Goal: Check status: Check status

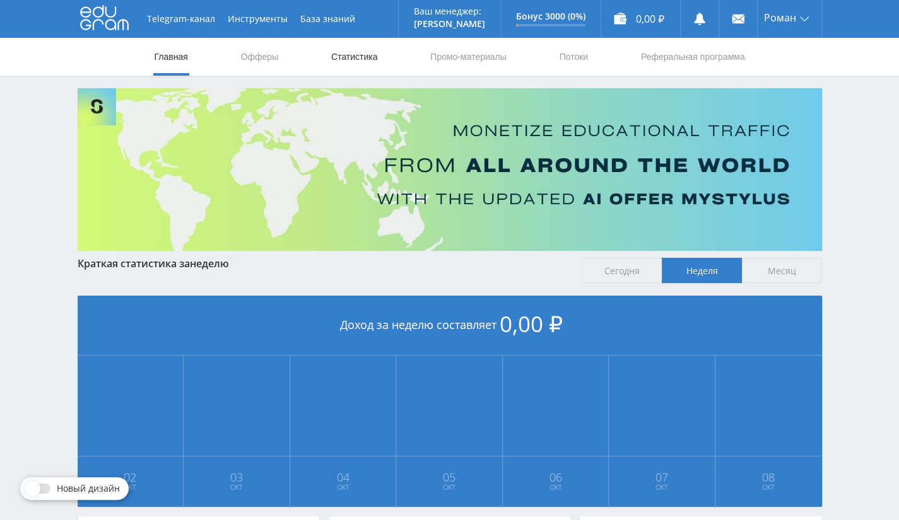
click at [351, 55] on link "Статистика" at bounding box center [354, 57] width 49 height 38
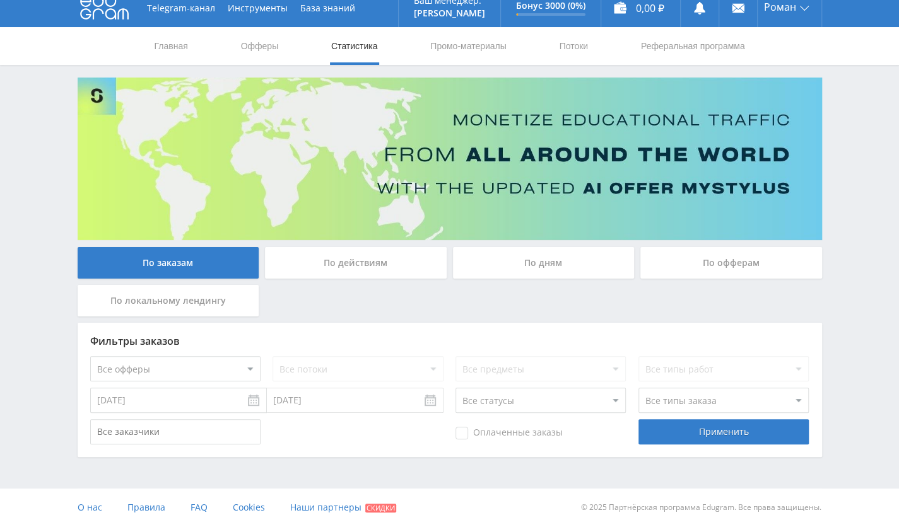
scroll to position [16, 0]
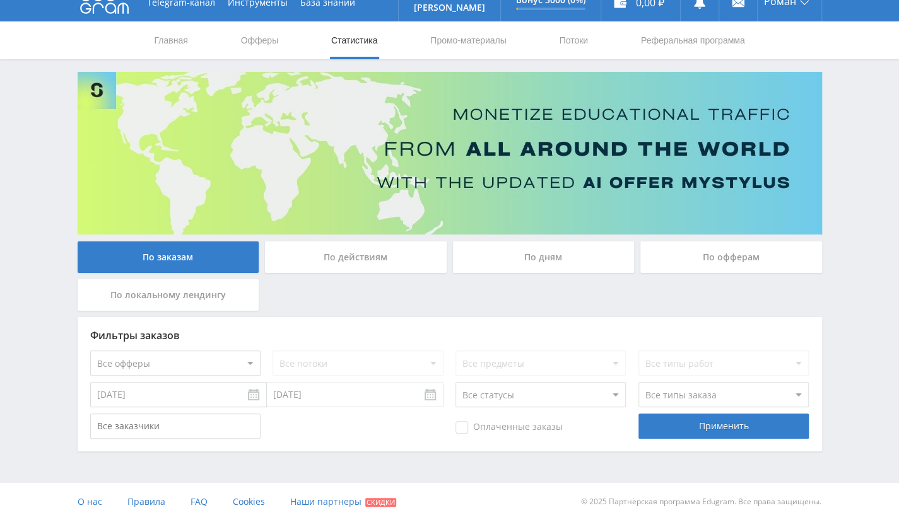
click at [715, 257] on div "По офферам" at bounding box center [731, 258] width 182 height 32
click at [0, 0] on input "По офферам" at bounding box center [0, 0] width 0 height 0
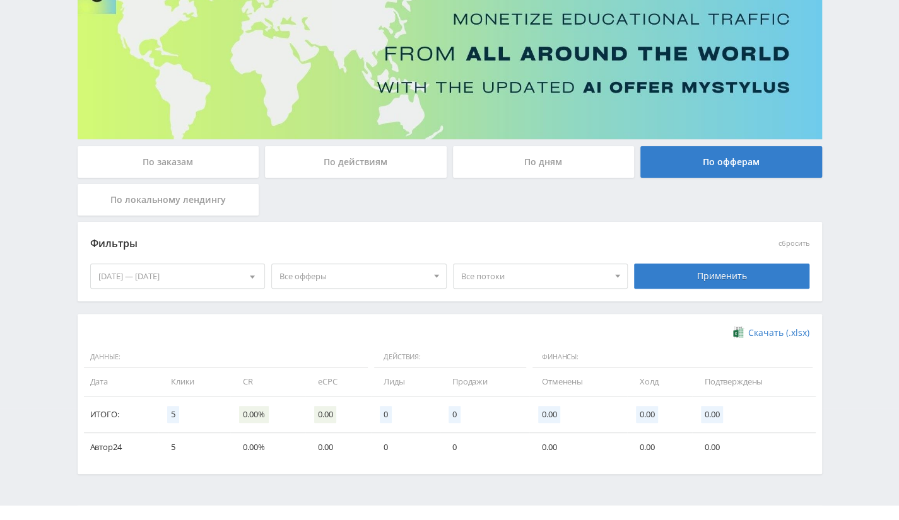
scroll to position [134, 0]
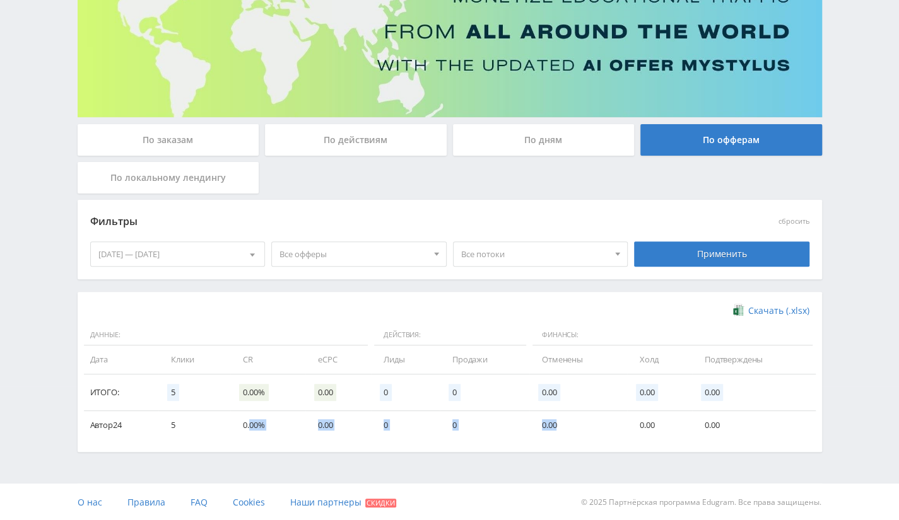
drag, startPoint x: 249, startPoint y: 426, endPoint x: 585, endPoint y: 423, distance: 335.6
click at [585, 423] on tr "Автор24 5 0.00% 0.00 0 0 0.00 0.00 0.00" at bounding box center [450, 425] width 732 height 28
click at [433, 208] on div "Фильтры" at bounding box center [359, 222] width 544 height 29
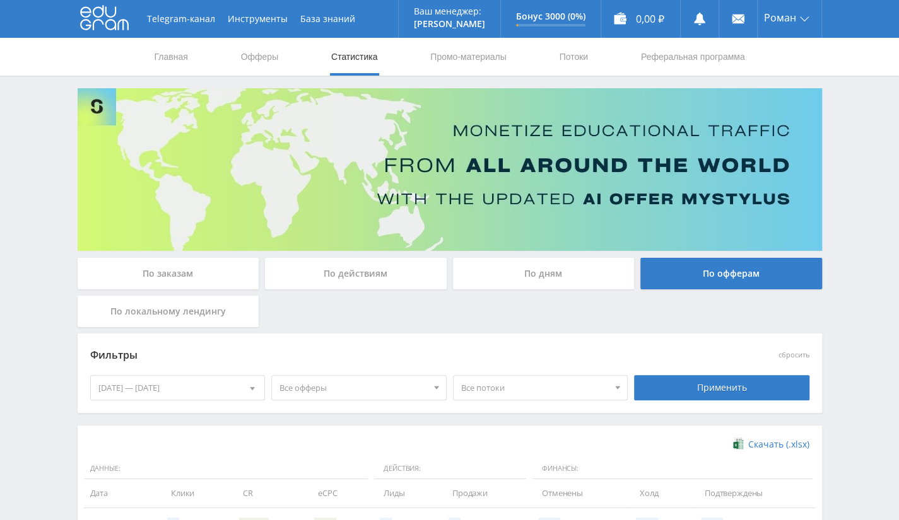
scroll to position [0, 0]
click at [797, 86] on link "Выход" at bounding box center [790, 96] width 64 height 23
